Goal: Information Seeking & Learning: Learn about a topic

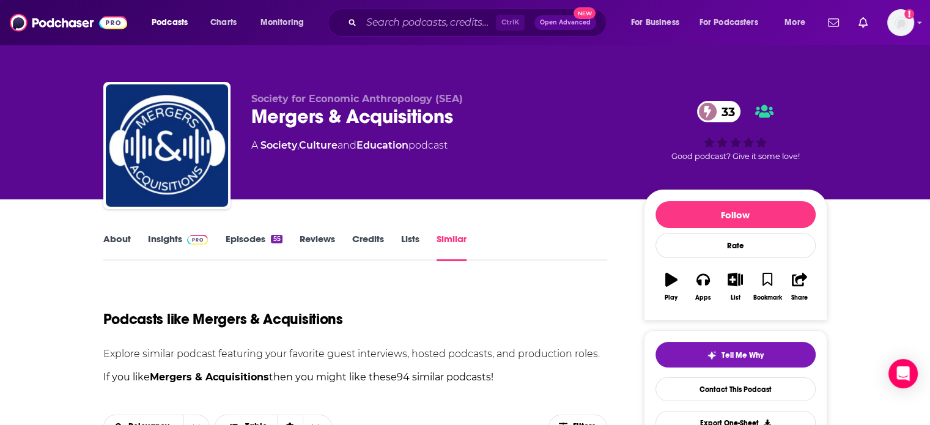
scroll to position [372, 0]
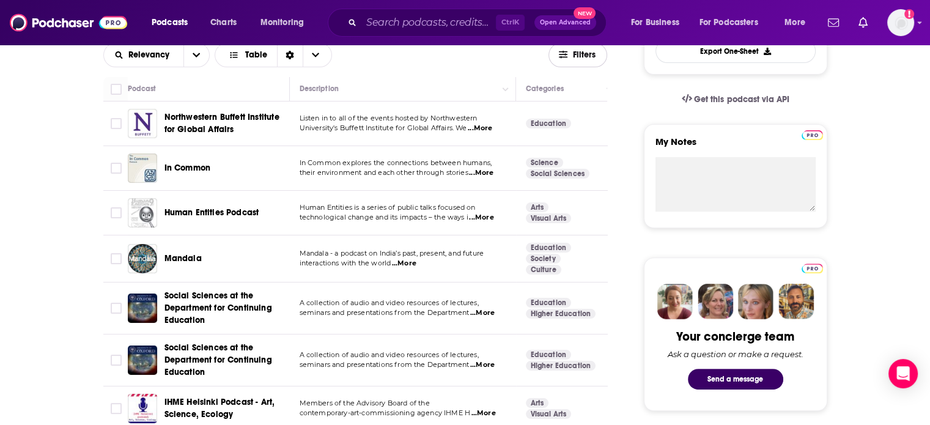
click at [583, 51] on span "Filters" at bounding box center [584, 55] width 24 height 9
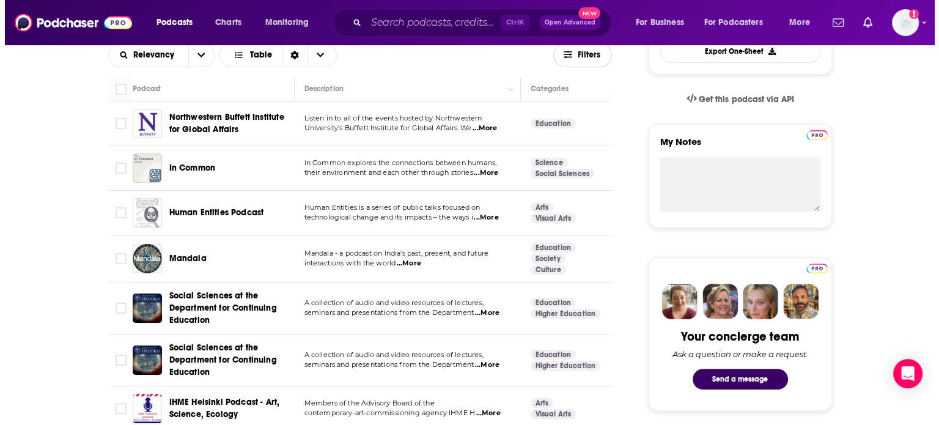
scroll to position [0, 0]
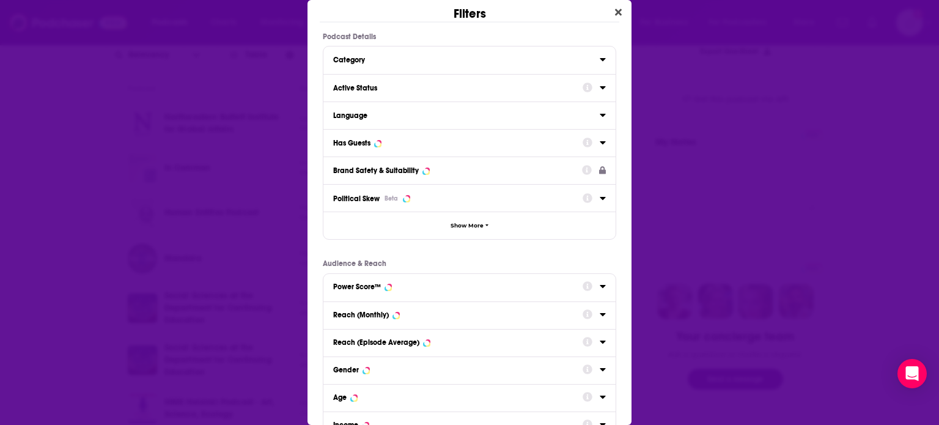
click at [600, 88] on icon "Dialog" at bounding box center [603, 88] width 6 height 10
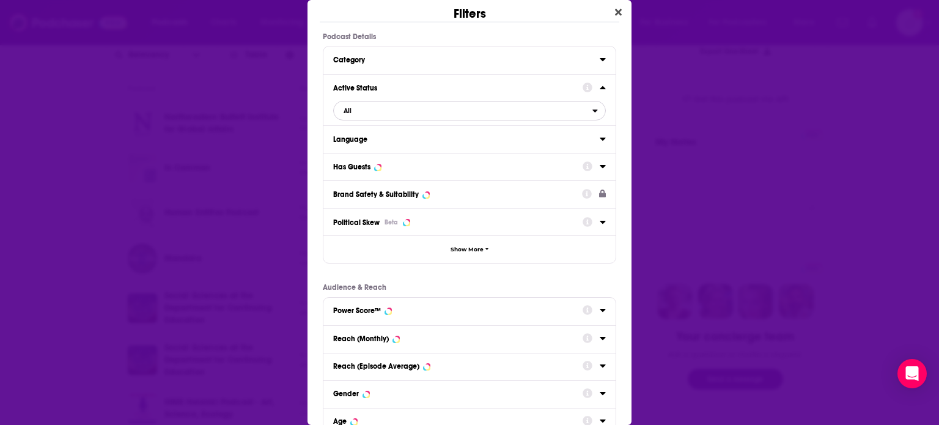
click at [446, 108] on span "All" at bounding box center [463, 111] width 259 height 16
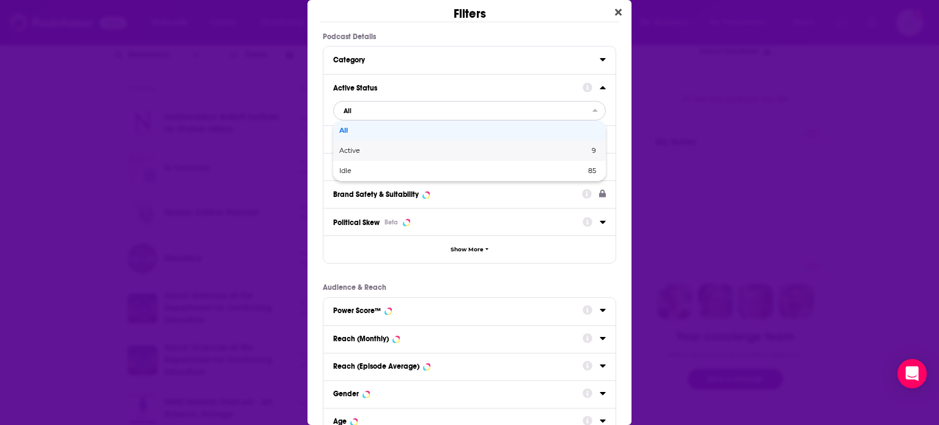
click at [372, 153] on div "Active 9" at bounding box center [469, 151] width 273 height 20
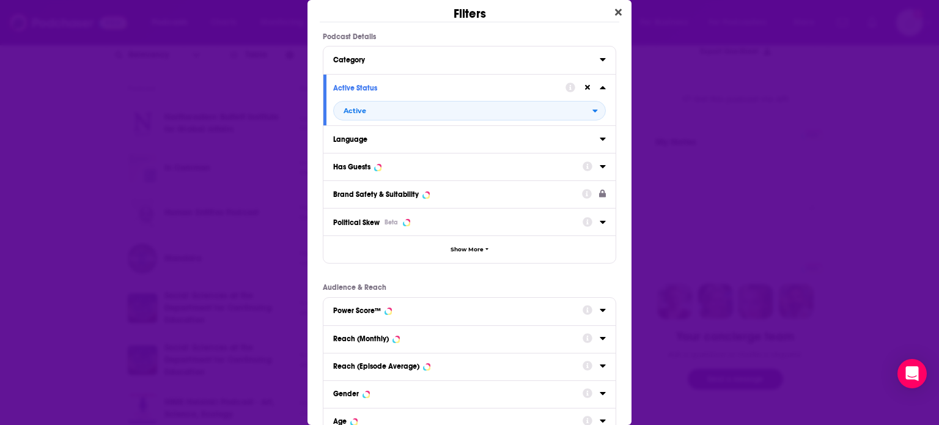
click at [600, 164] on icon "Dialog" at bounding box center [603, 166] width 6 height 10
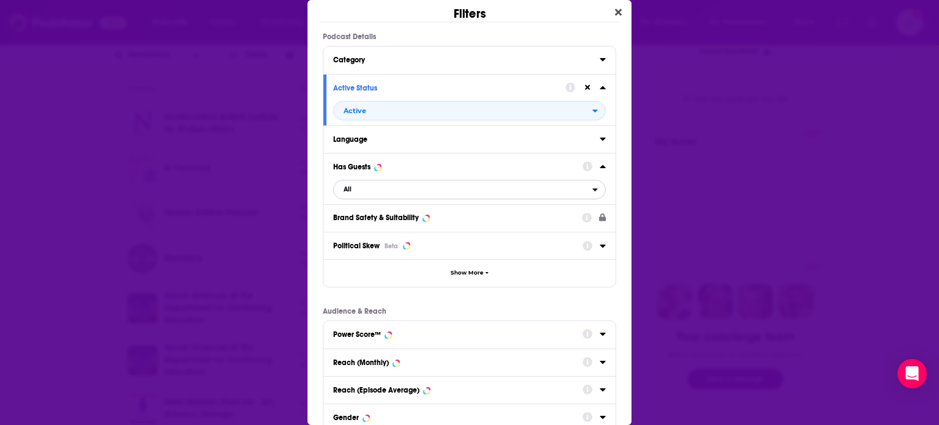
click at [456, 196] on span "All" at bounding box center [463, 190] width 259 height 16
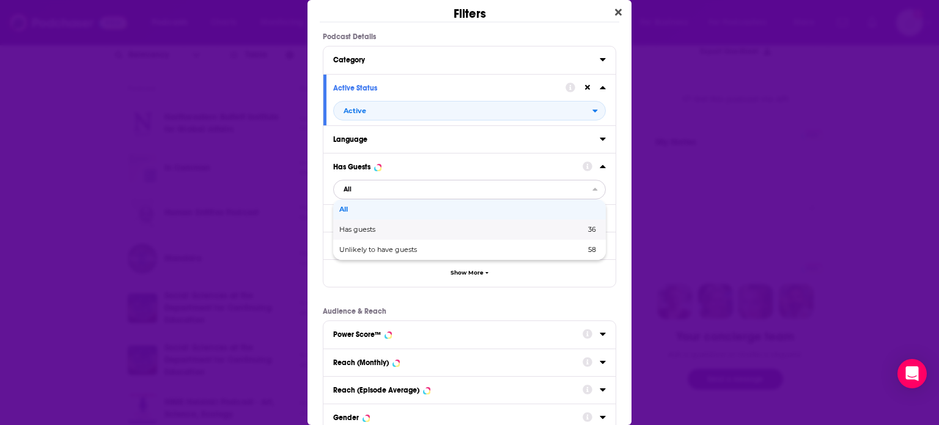
click at [386, 234] on div "Has guests 36" at bounding box center [469, 229] width 273 height 20
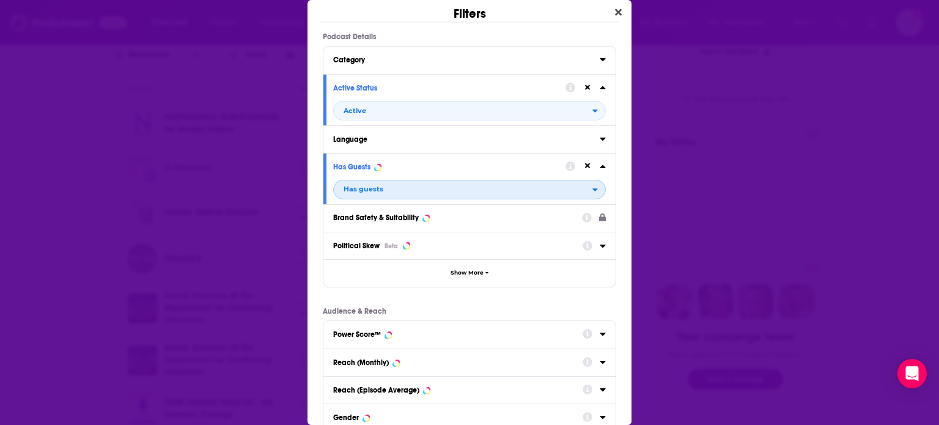
scroll to position [160, 0]
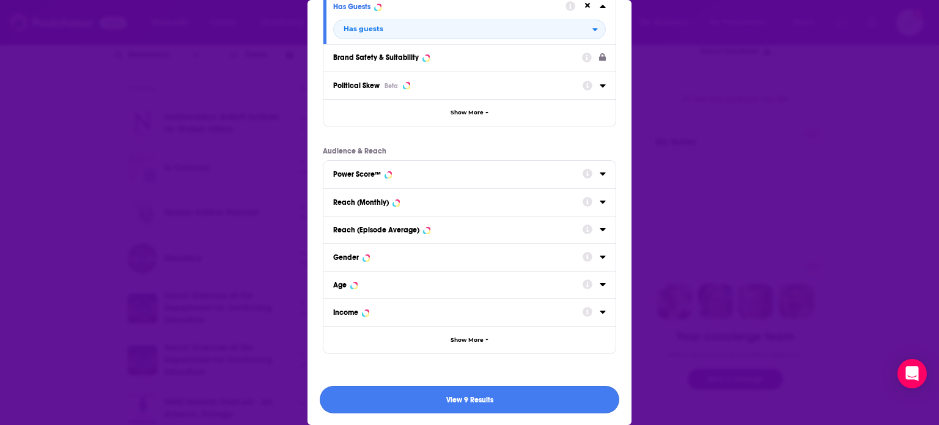
click at [520, 396] on button "View 9 Results" at bounding box center [470, 400] width 300 height 28
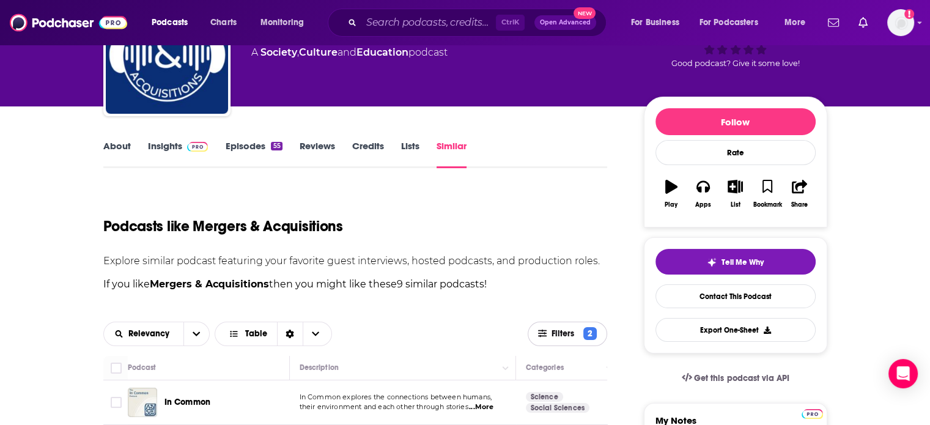
scroll to position [0, 0]
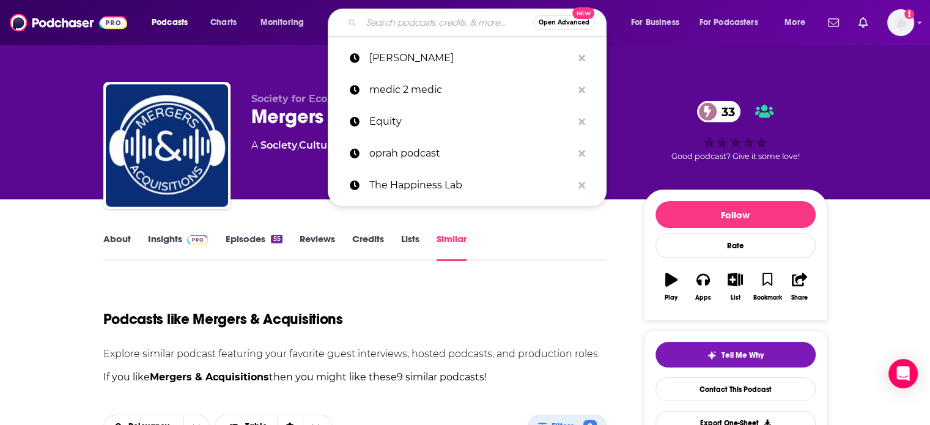
click at [443, 26] on input "Search podcasts, credits, & more..." at bounding box center [447, 23] width 172 height 20
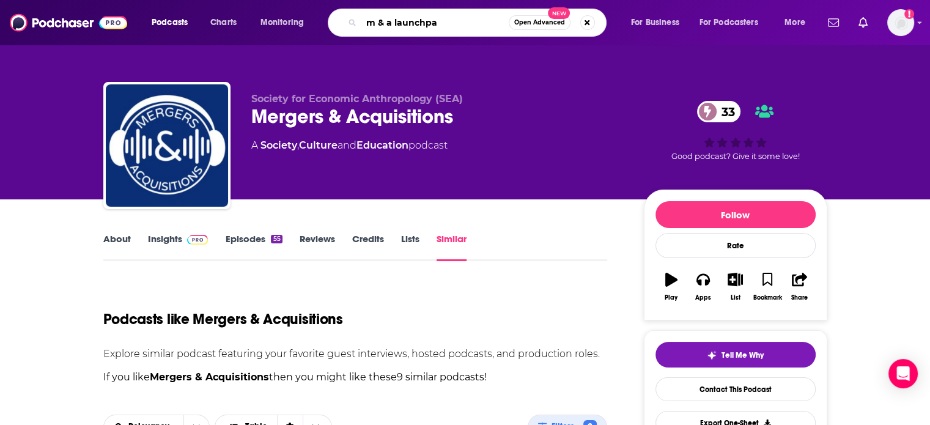
type input "m & a launchpad"
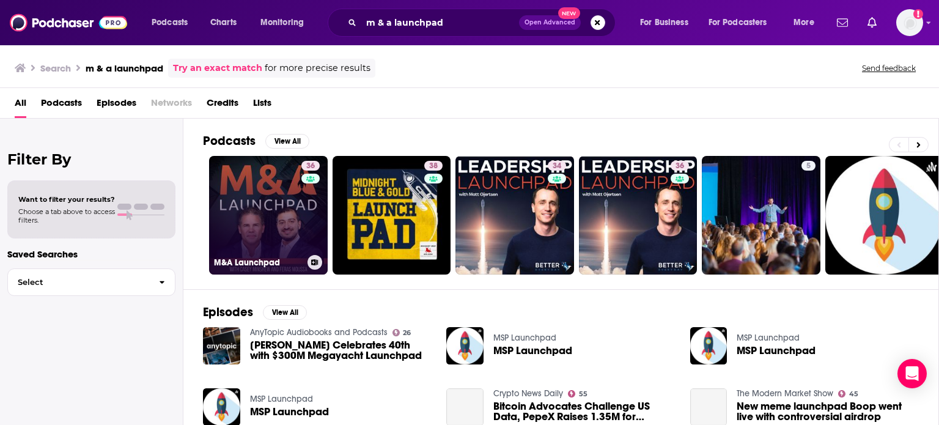
click at [301, 218] on div "36" at bounding box center [311, 208] width 21 height 94
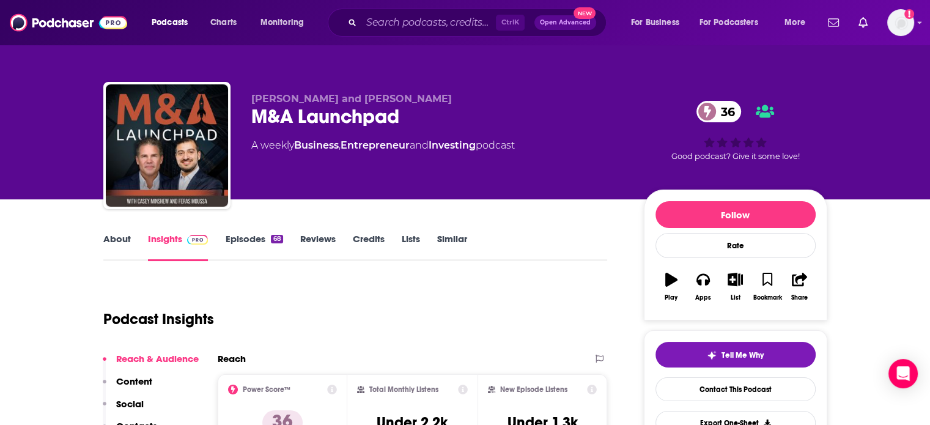
click at [438, 241] on link "Similar" at bounding box center [452, 247] width 30 height 28
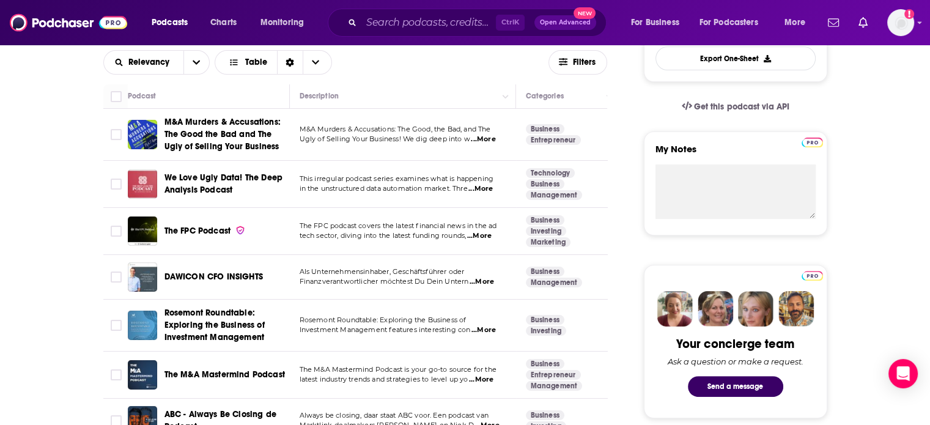
scroll to position [309, 0]
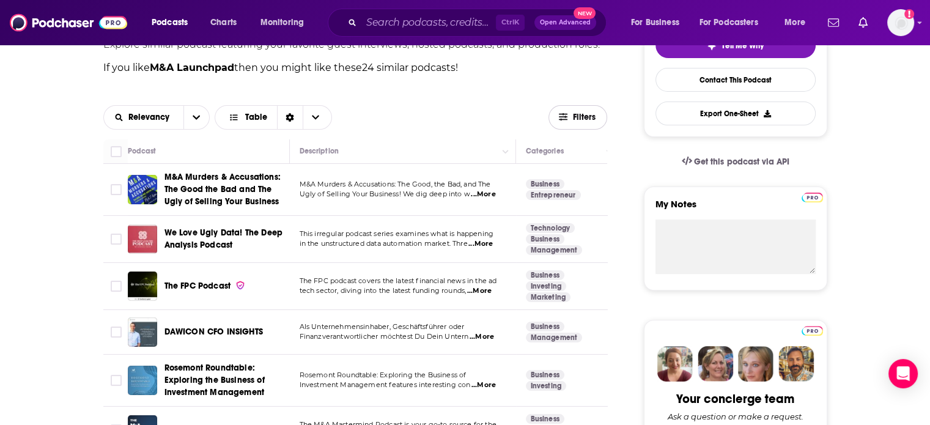
click at [592, 116] on span "Filters" at bounding box center [584, 117] width 24 height 9
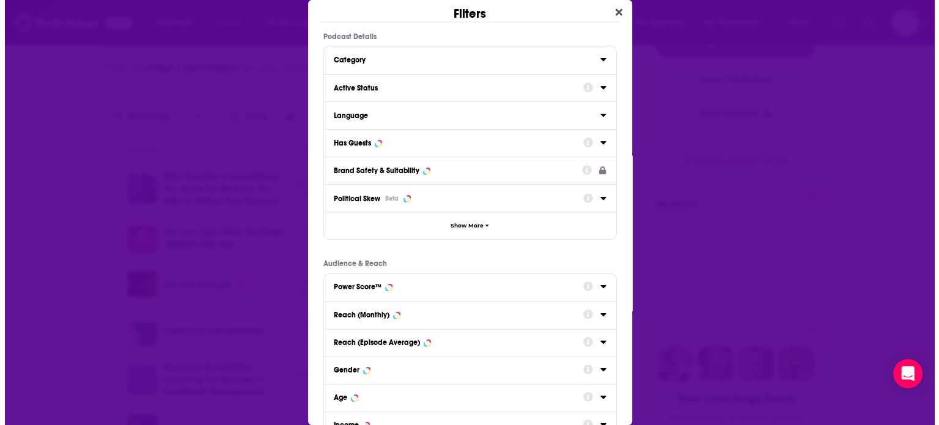
scroll to position [0, 0]
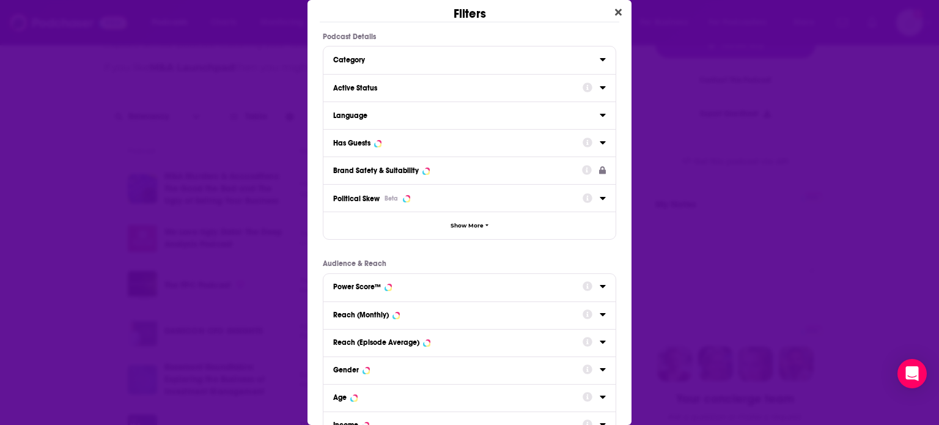
click at [600, 91] on icon "Dialog" at bounding box center [603, 88] width 6 height 10
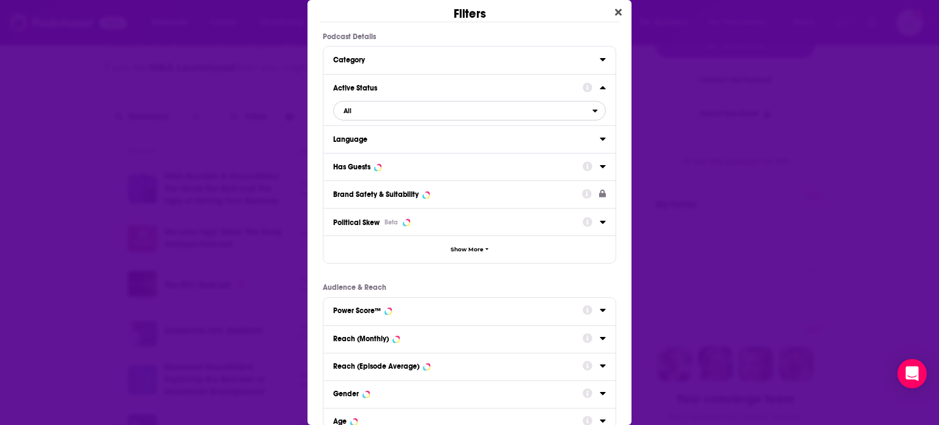
click at [477, 110] on span "All" at bounding box center [463, 111] width 259 height 16
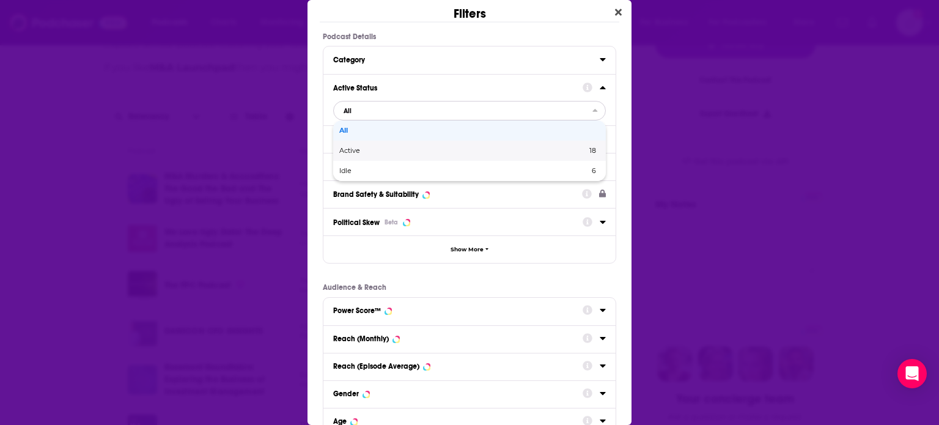
click at [445, 157] on div "Active 18" at bounding box center [469, 151] width 273 height 20
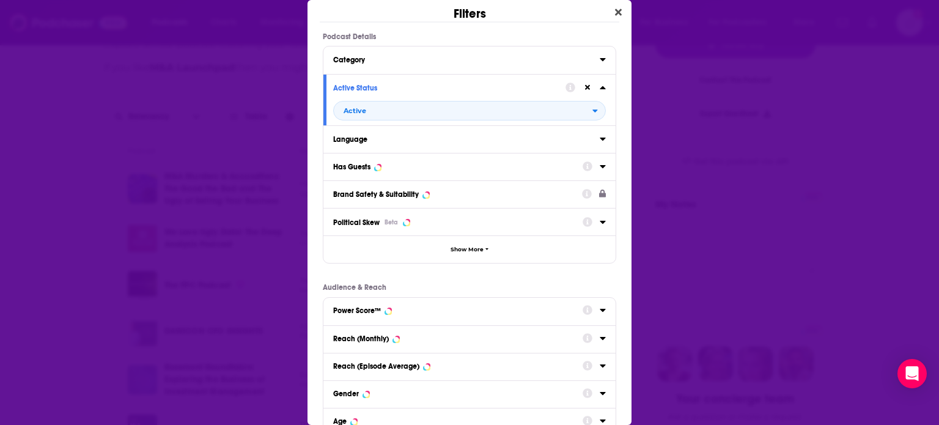
click at [600, 165] on icon "Dialog" at bounding box center [603, 166] width 6 height 3
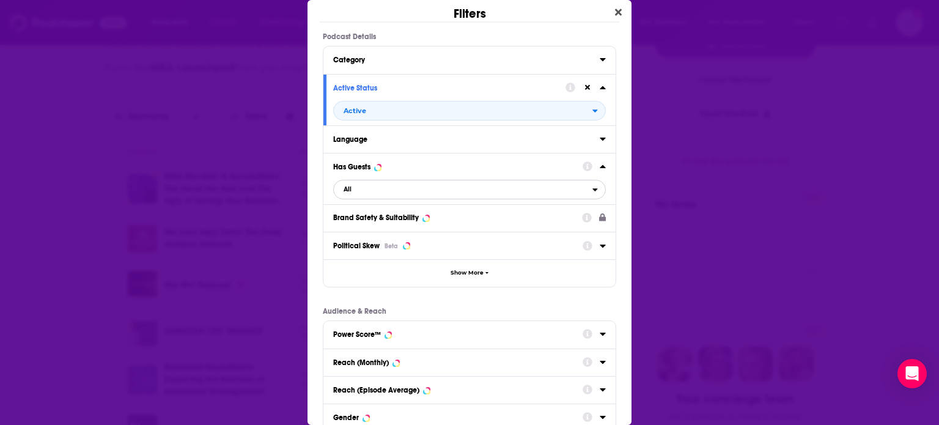
click at [504, 190] on span "All" at bounding box center [463, 190] width 259 height 16
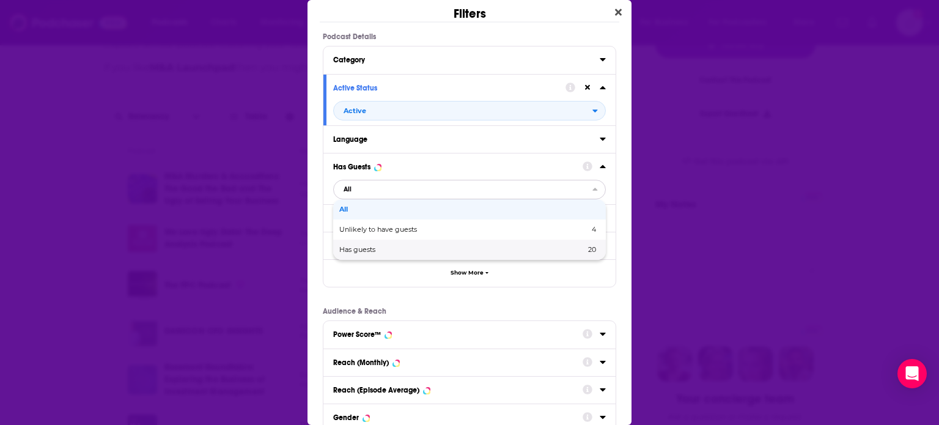
click at [487, 247] on span "20" at bounding box center [539, 249] width 116 height 7
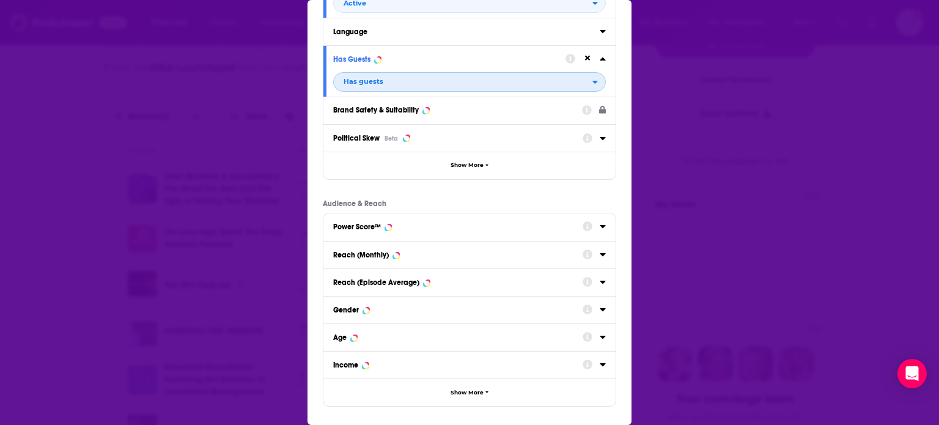
scroll to position [160, 0]
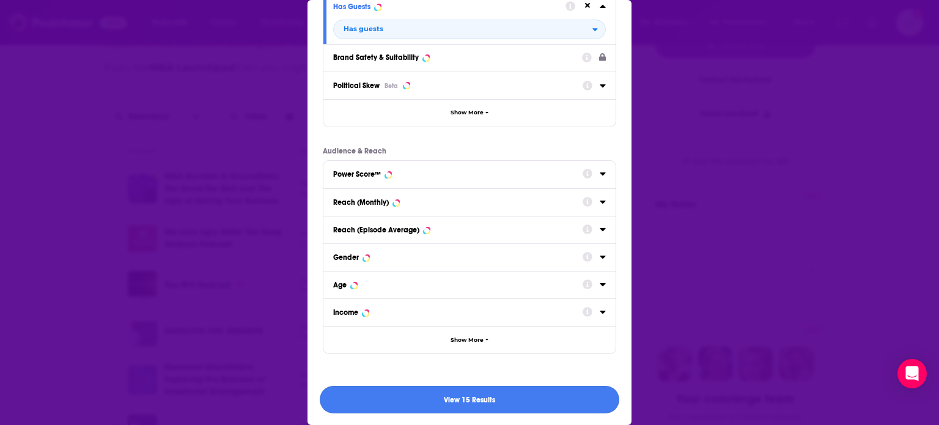
click at [504, 397] on button "View 15 Results" at bounding box center [470, 400] width 300 height 28
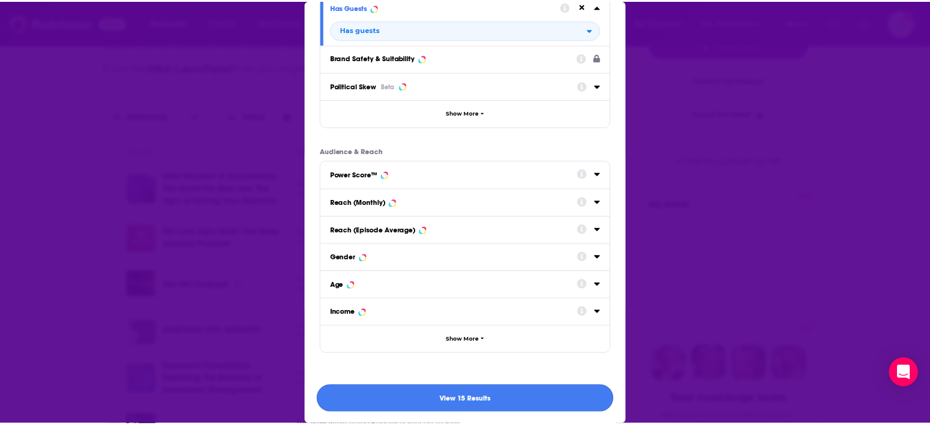
scroll to position [309, 0]
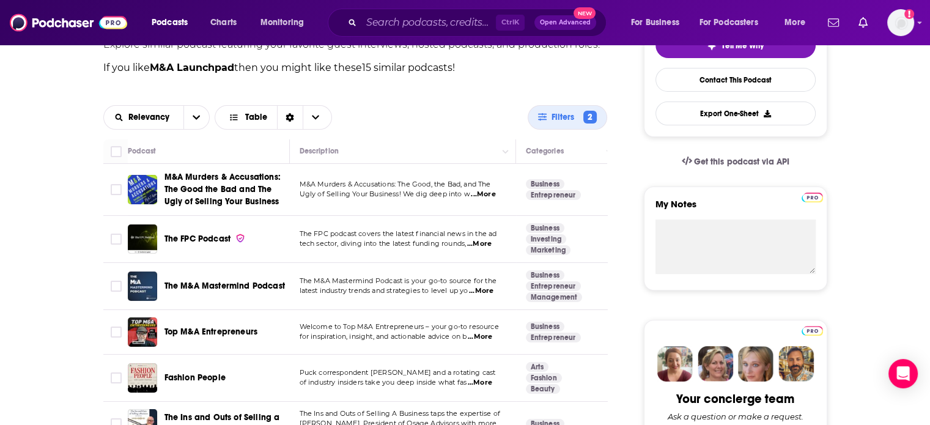
click at [504, 397] on td "Puck correspondent [PERSON_NAME] and a rotating cast of industry insiders take …" at bounding box center [403, 378] width 226 height 47
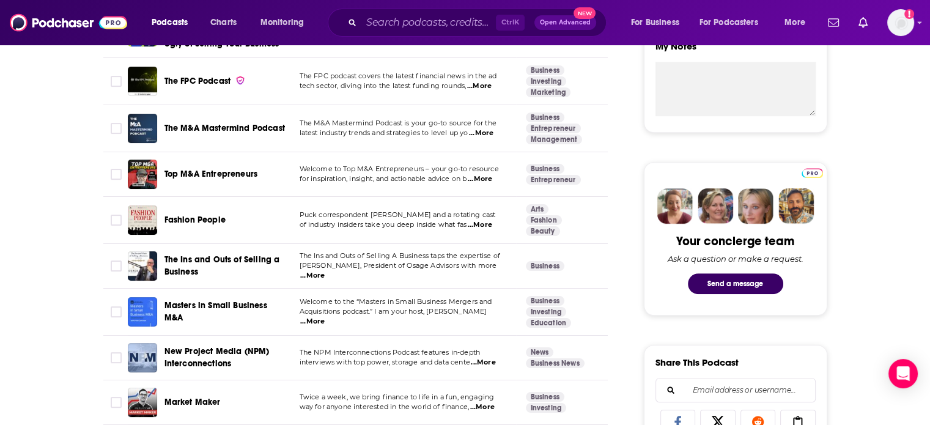
scroll to position [465, 0]
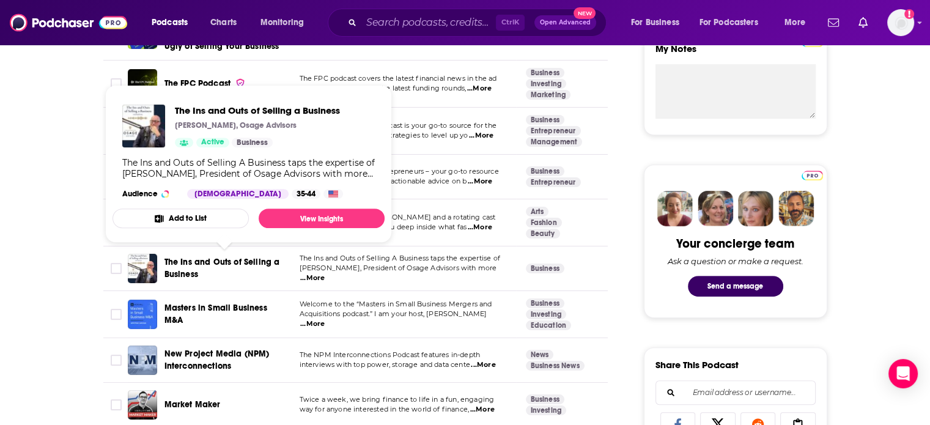
click at [194, 268] on span "The Ins and Outs of Selling a Business" at bounding box center [222, 268] width 116 height 23
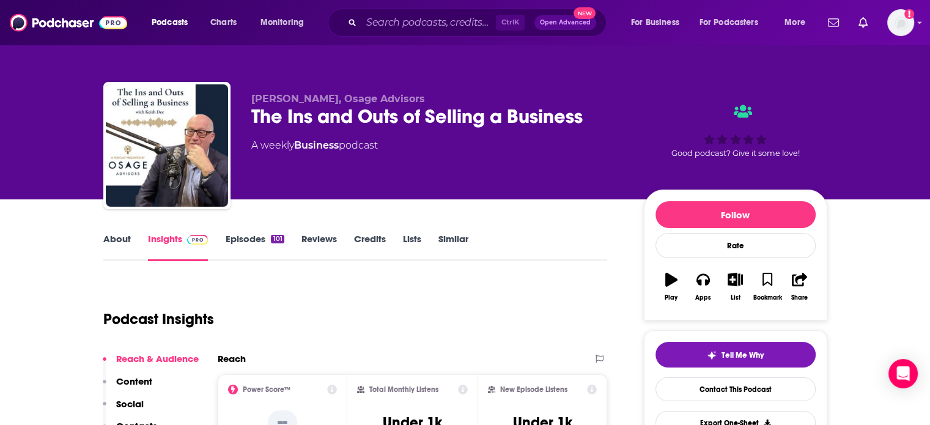
click at [452, 240] on link "Similar" at bounding box center [453, 247] width 30 height 28
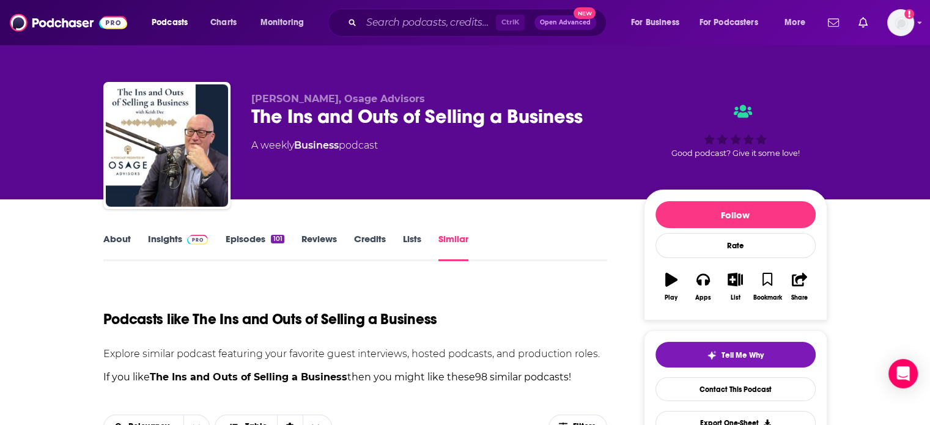
scroll to position [298, 0]
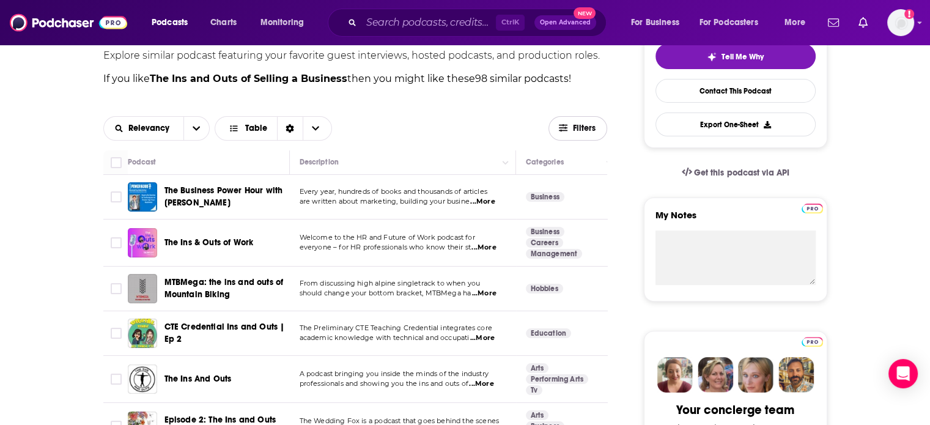
click at [568, 133] on button "Filters" at bounding box center [577, 128] width 59 height 24
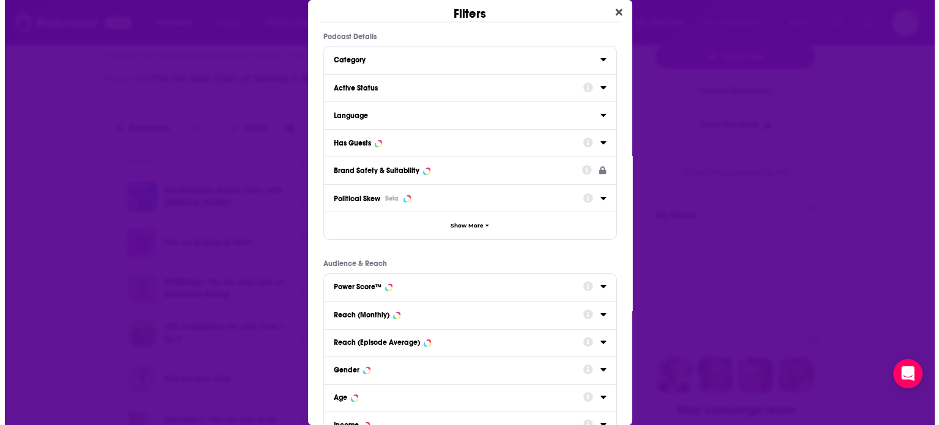
scroll to position [0, 0]
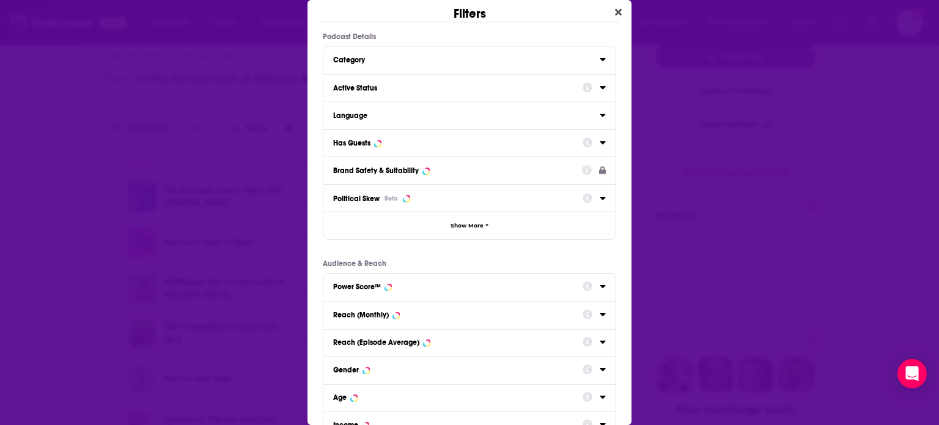
click at [600, 90] on icon "Dialog" at bounding box center [603, 88] width 6 height 10
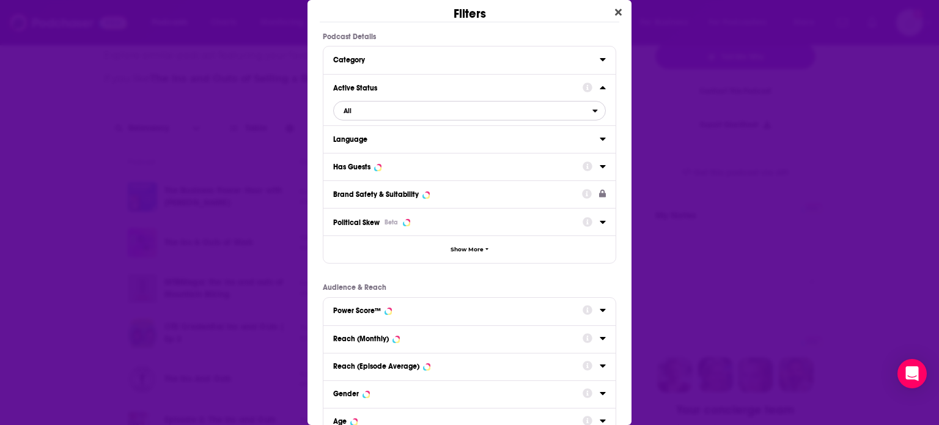
click at [411, 110] on span "All" at bounding box center [463, 111] width 259 height 16
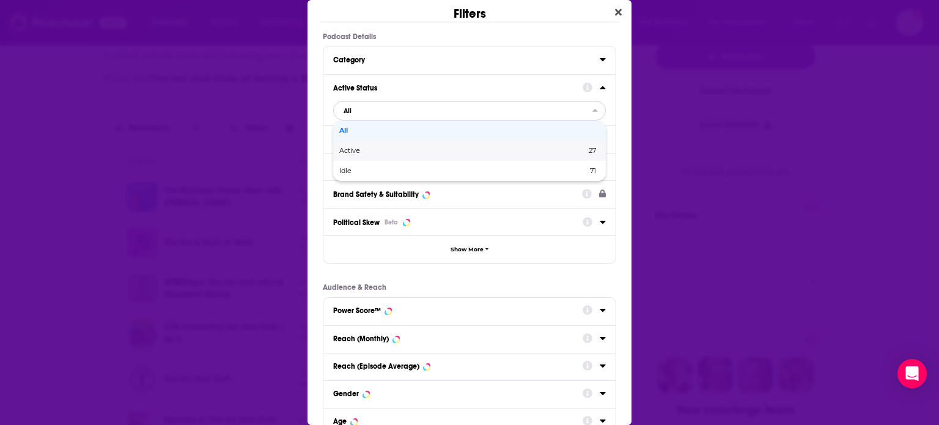
click at [390, 149] on span "Active" at bounding box center [406, 150] width 134 height 7
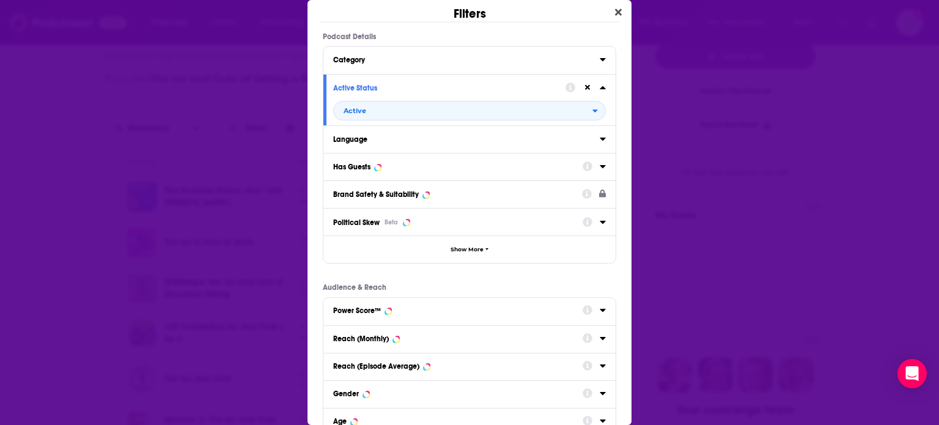
click at [600, 171] on icon "Dialog" at bounding box center [603, 166] width 6 height 10
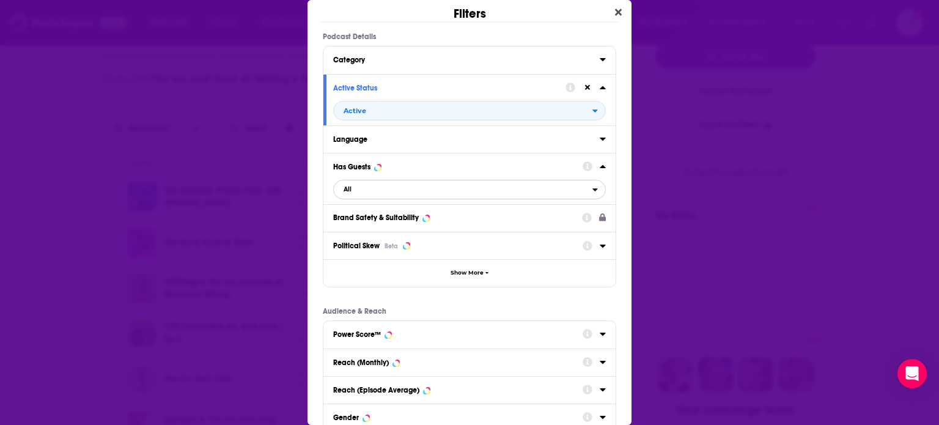
click at [418, 195] on span "All" at bounding box center [463, 190] width 259 height 16
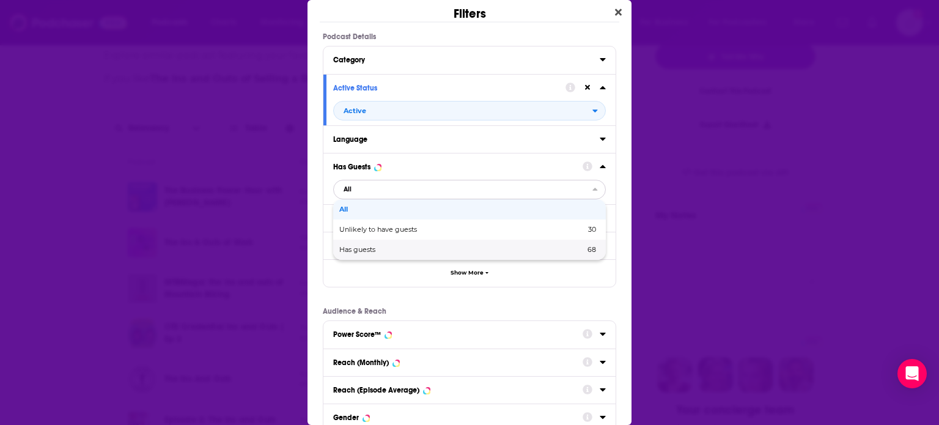
click at [402, 249] on span "Has guests" at bounding box center [409, 249] width 141 height 7
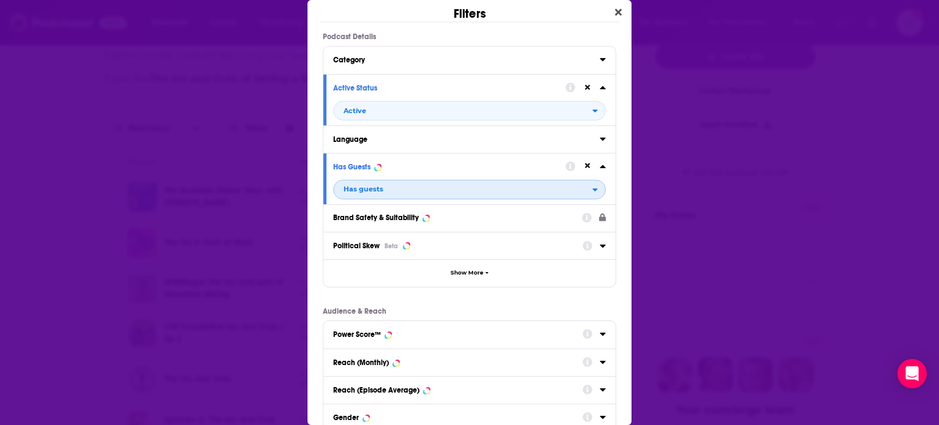
scroll to position [160, 0]
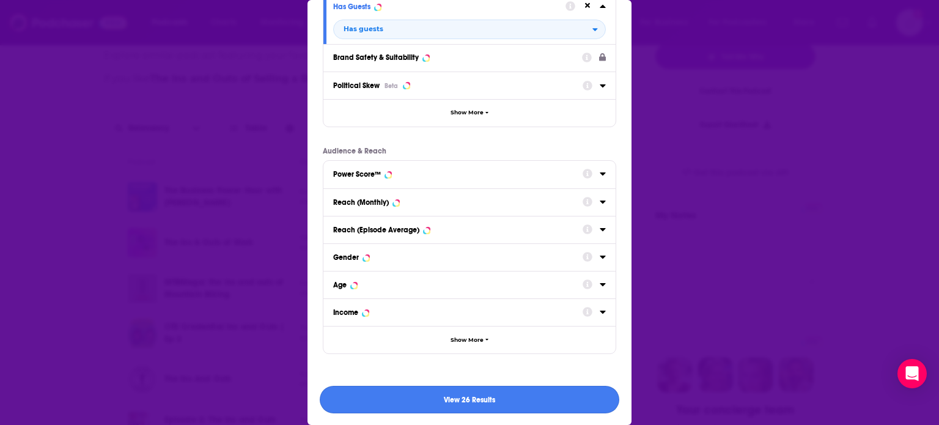
click at [444, 407] on button "View 26 Results" at bounding box center [470, 400] width 300 height 28
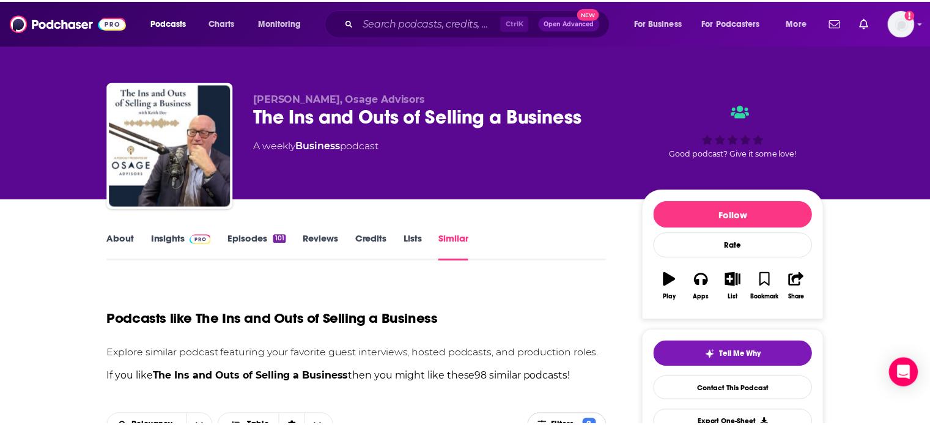
scroll to position [298, 0]
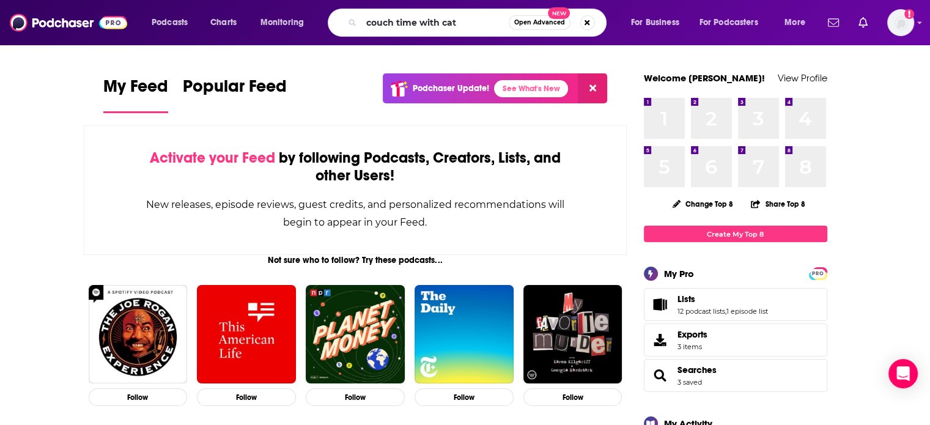
type input "couch time with cat"
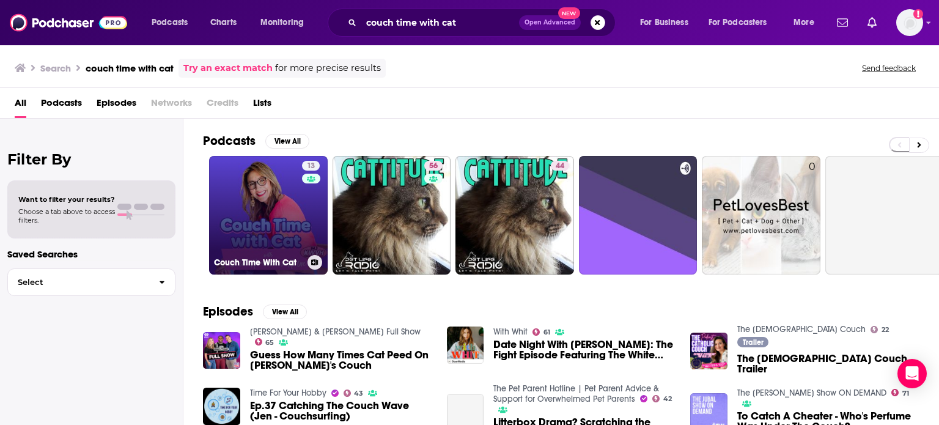
click at [276, 195] on link "13 Couch Time With Cat" at bounding box center [268, 215] width 119 height 119
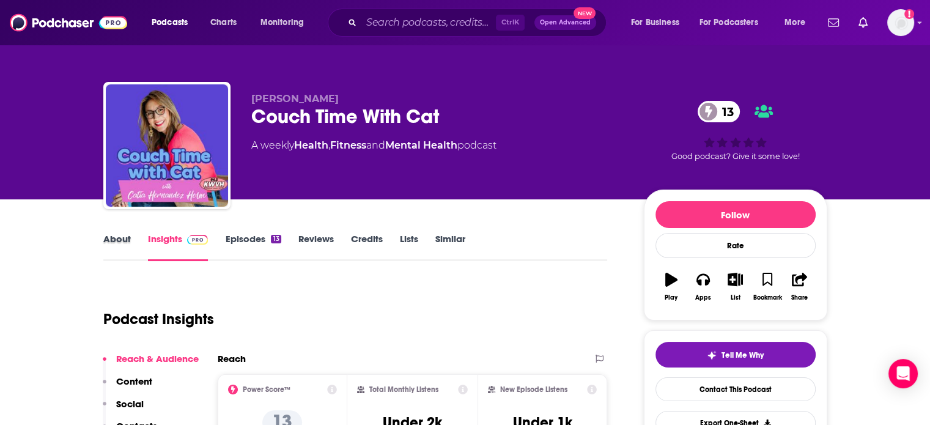
click at [138, 239] on div "About" at bounding box center [125, 247] width 45 height 28
click at [124, 241] on link "About" at bounding box center [117, 247] width 28 height 28
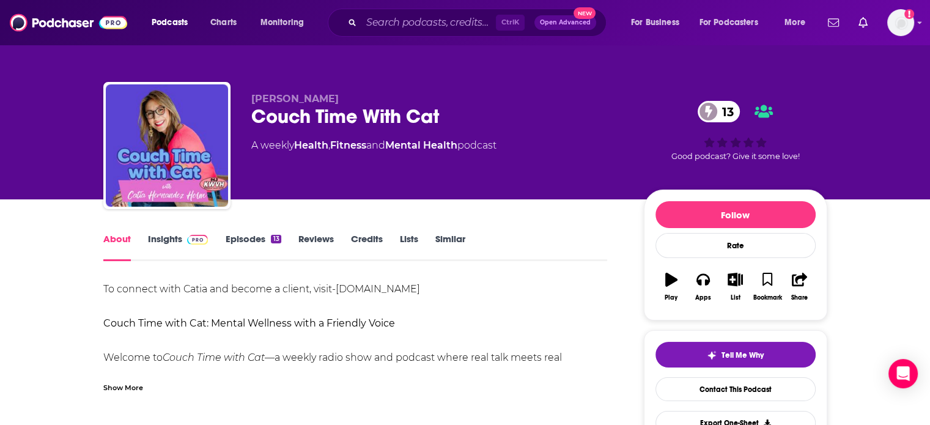
click at [146, 381] on div "Show More" at bounding box center [355, 382] width 504 height 21
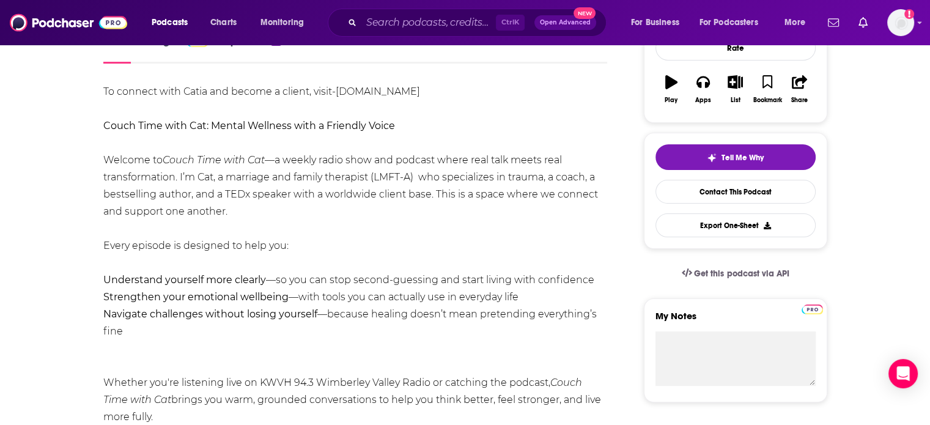
scroll to position [193, 0]
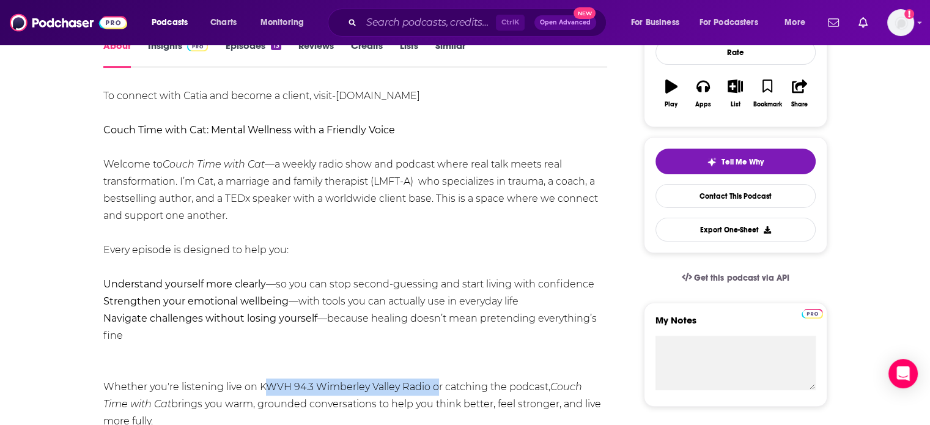
drag, startPoint x: 430, startPoint y: 385, endPoint x: 260, endPoint y: 383, distance: 170.0
copy div "KWVH 94.3 Wimberley Valley Radio"
click at [76, 40] on div "Podcasts Charts Monitoring Ctrl K Open Advanced New For Business For Podcasters…" at bounding box center [465, 22] width 930 height 45
click at [83, 28] on img at bounding box center [68, 22] width 117 height 23
